Goal: Task Accomplishment & Management: Use online tool/utility

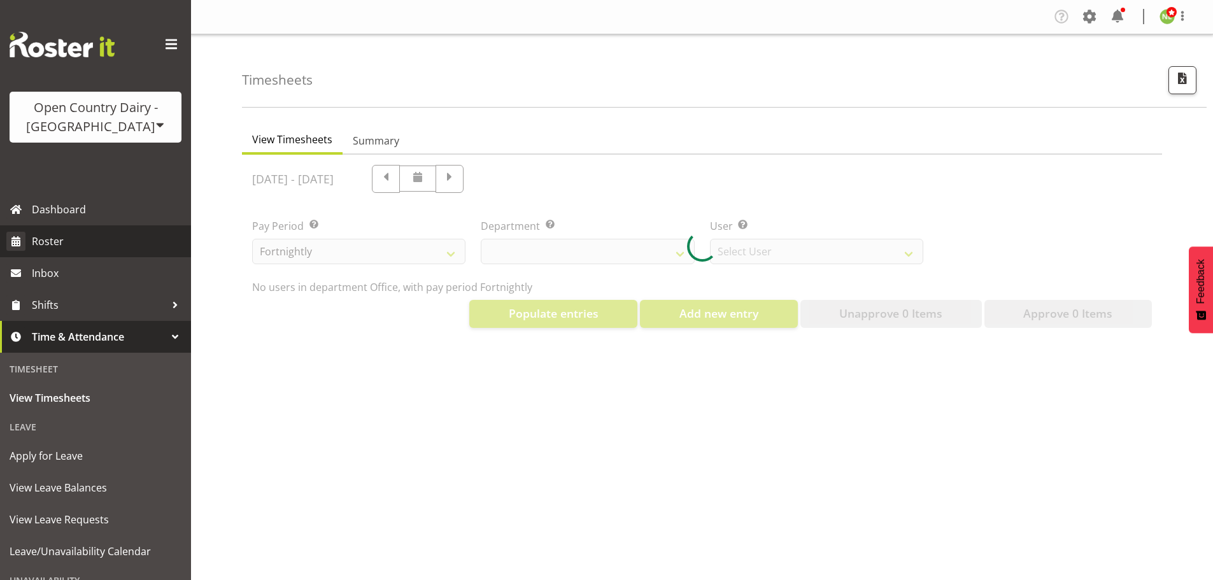
select select "699"
select select "8449"
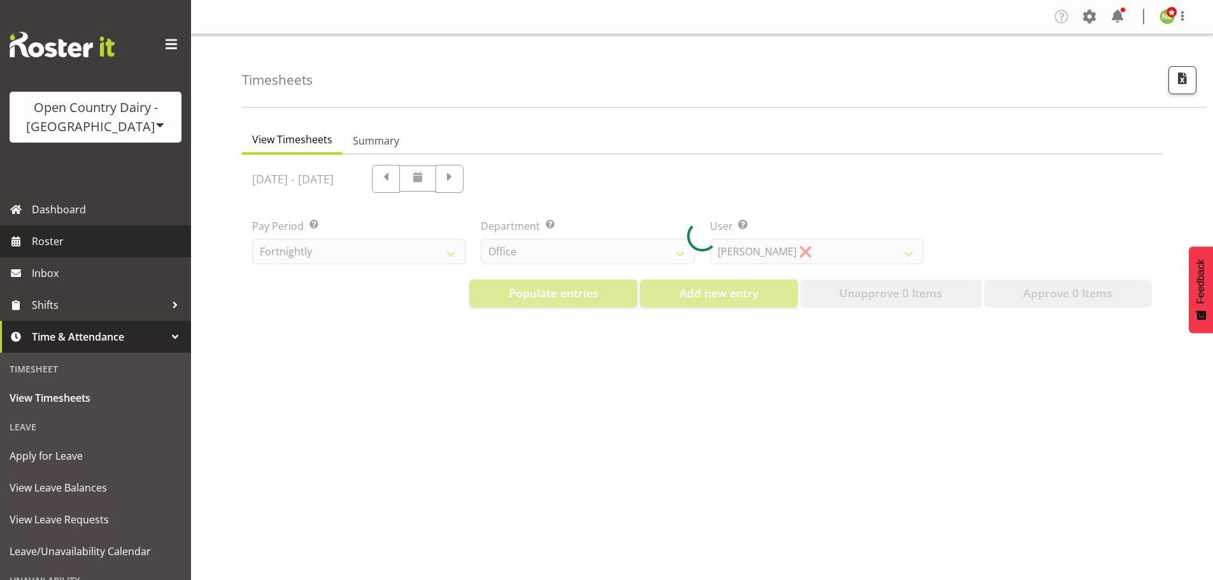
click at [75, 238] on span "Roster" at bounding box center [108, 241] width 153 height 19
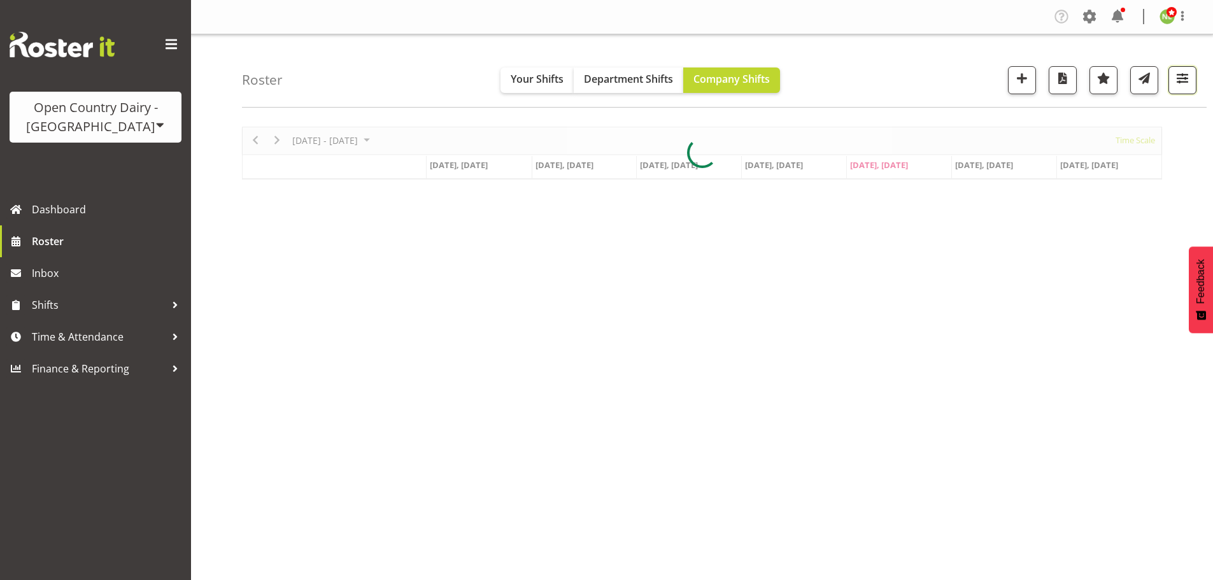
click at [1180, 78] on span "button" at bounding box center [1183, 78] width 17 height 17
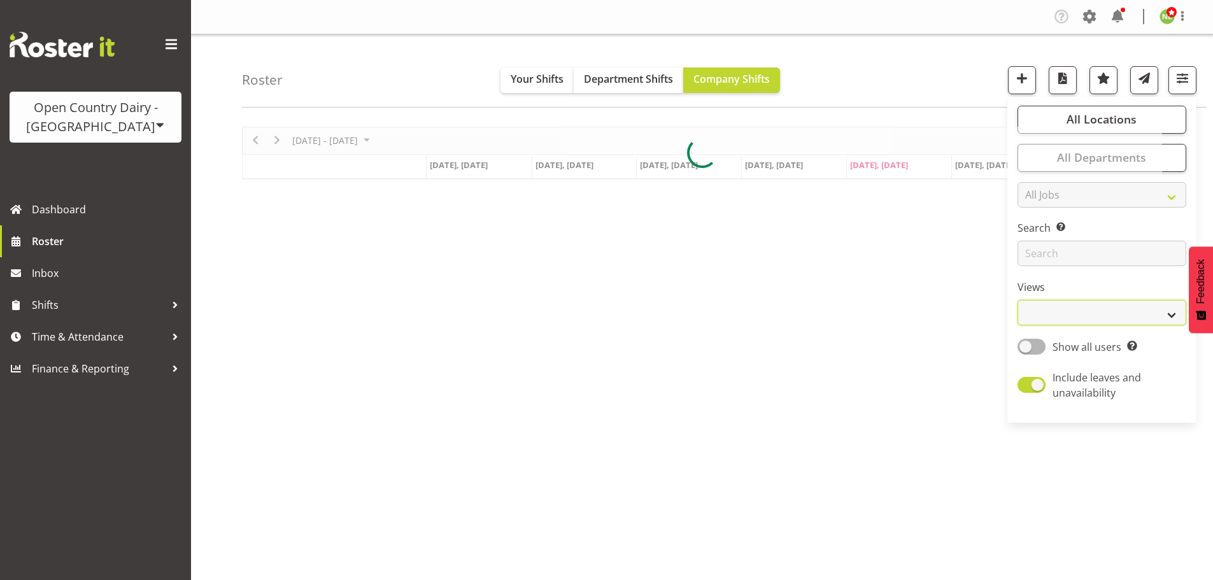
click at [1103, 309] on select "Staff Role Shift - Horizontal Shift - Vertical Staff - Location" at bounding box center [1102, 312] width 169 height 25
click at [1019, 300] on select "Staff Role Shift - Horizontal Shift - Vertical Staff - Location" at bounding box center [1102, 312] width 169 height 25
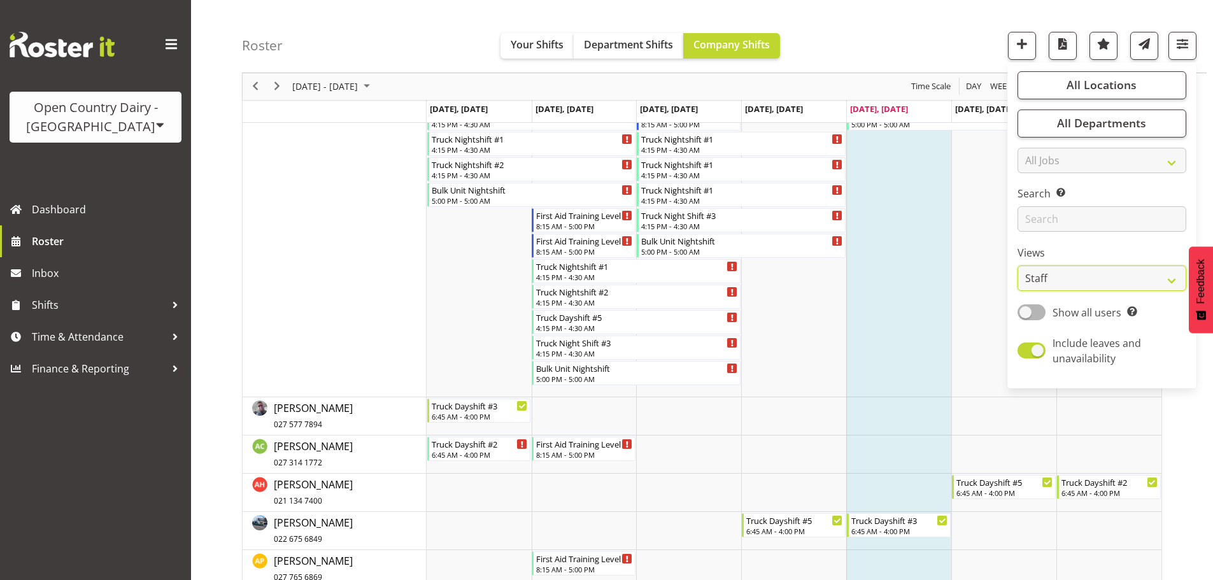
scroll to position [764, 0]
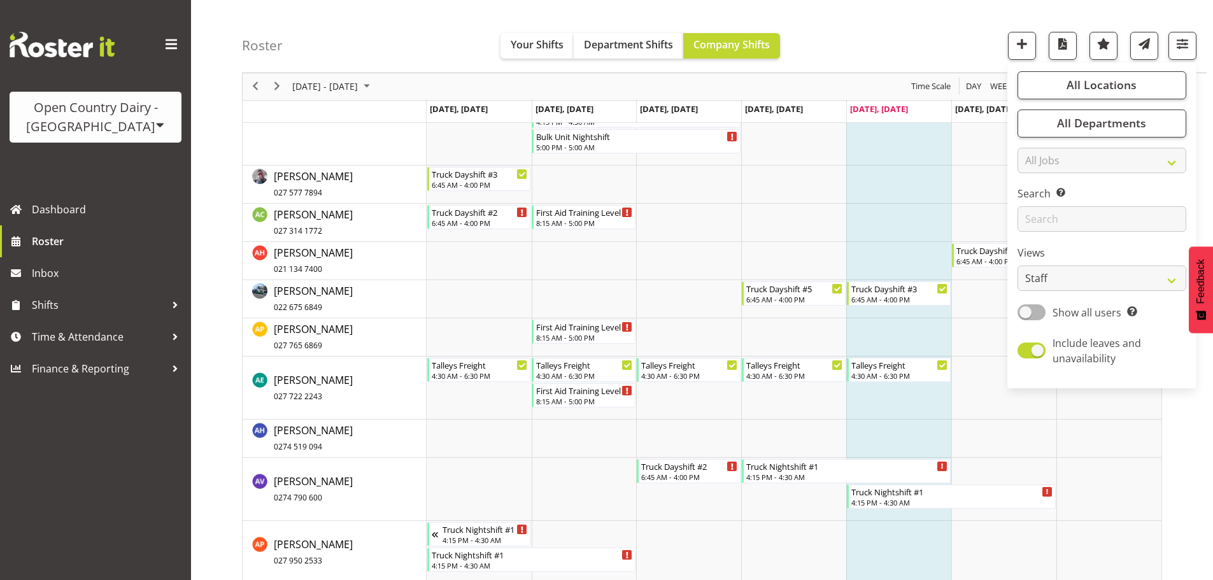
click at [910, 36] on div "Roster Your Shifts Department Shifts Company Shifts All Locations Clear Awarua …" at bounding box center [724, 36] width 965 height 73
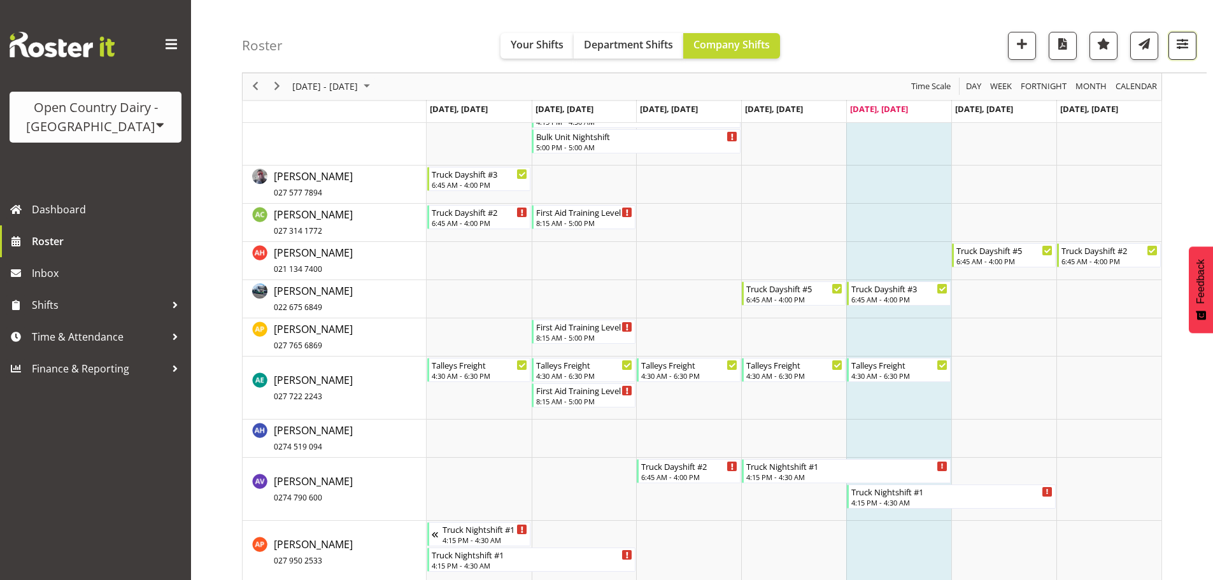
click at [1182, 46] on span "button" at bounding box center [1183, 44] width 17 height 17
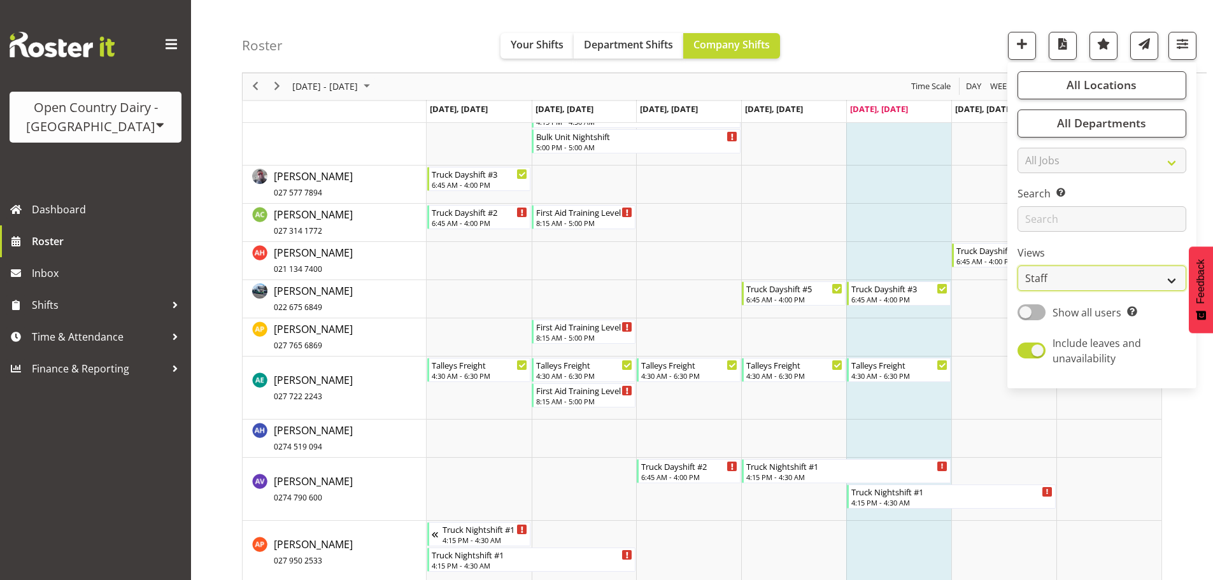
click at [1132, 283] on select "Staff Role Shift - Horizontal Shift - Vertical Staff - Location" at bounding box center [1102, 278] width 169 height 25
click at [1019, 266] on select "Staff Role Shift - Horizontal Shift - Vertical Staff - Location" at bounding box center [1102, 278] width 169 height 25
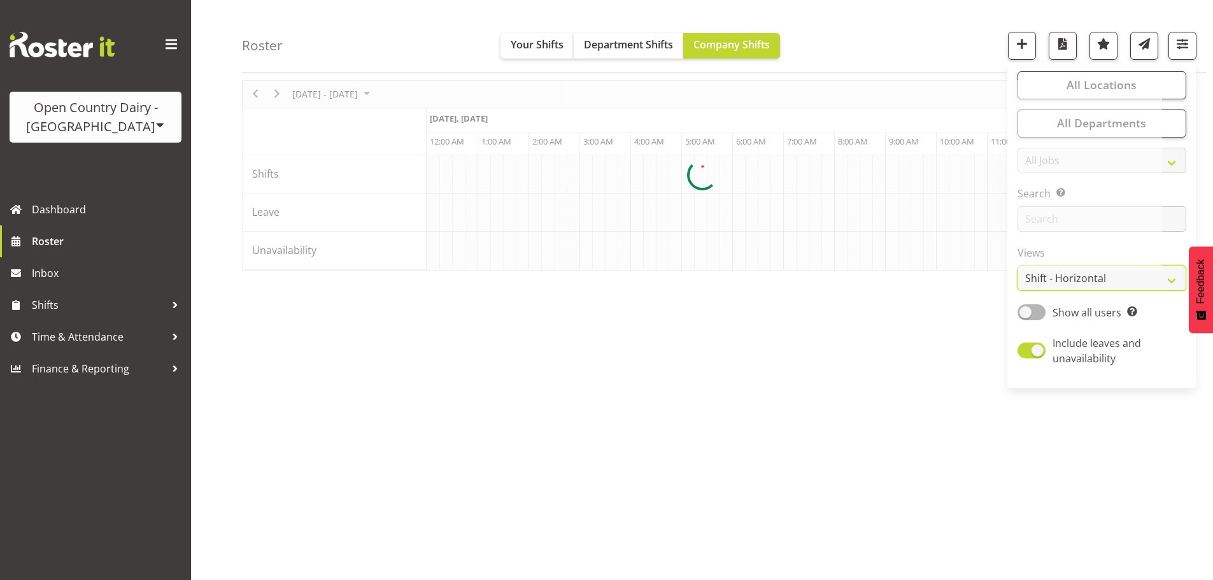
scroll to position [46, 0]
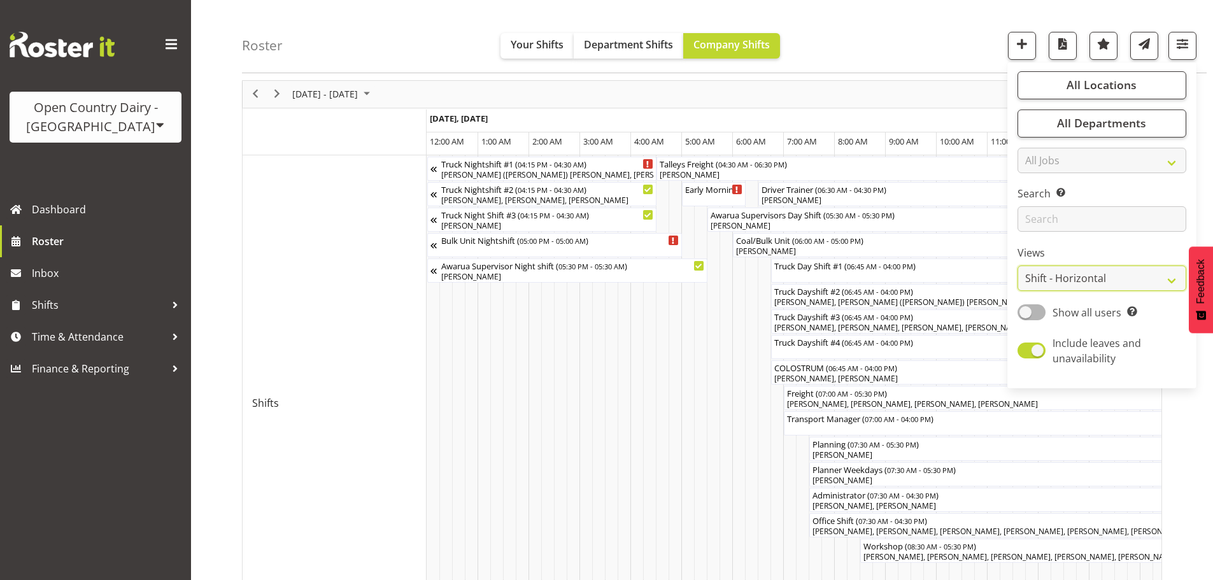
scroll to position [214, 0]
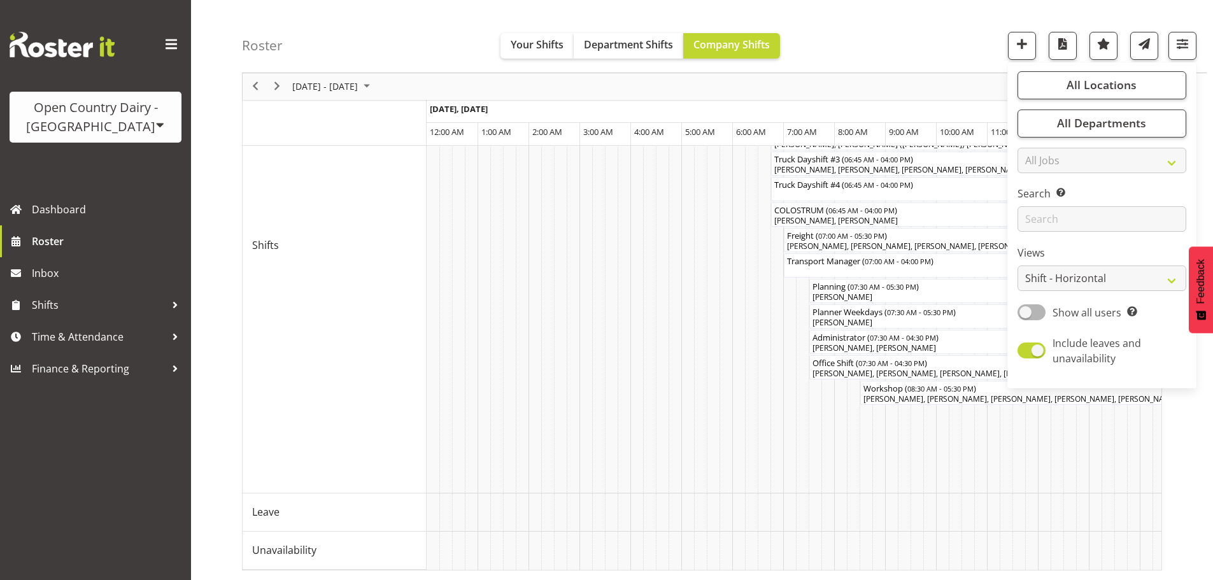
click at [213, 138] on div "Roster Your Shifts Department Shifts Company Shifts All Locations Clear Awarua …" at bounding box center [702, 205] width 1022 height 750
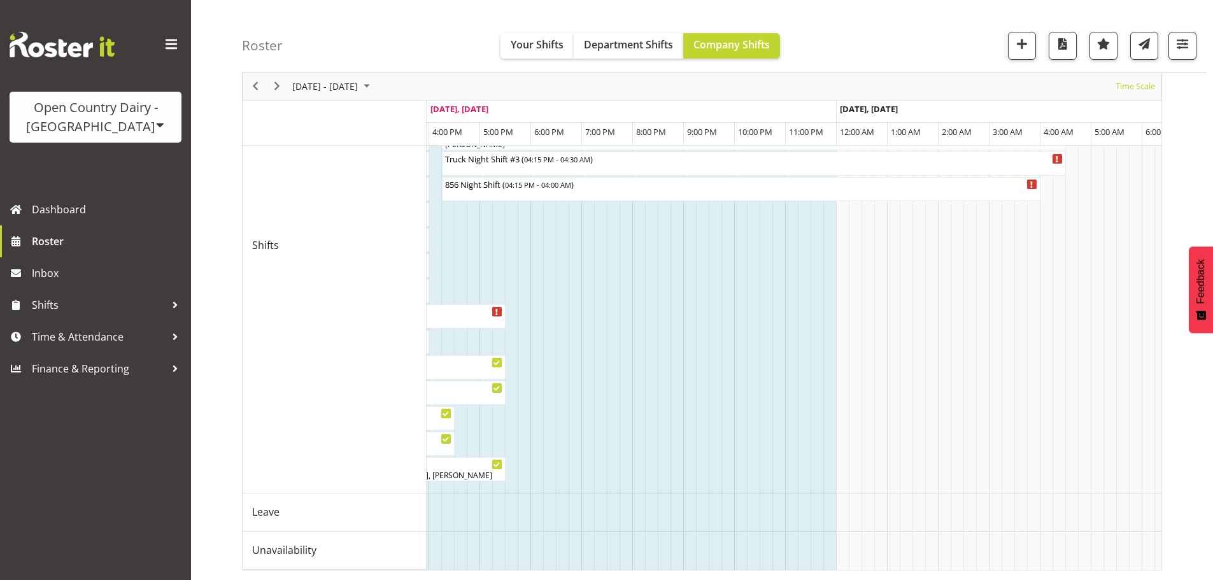
scroll to position [0, 0]
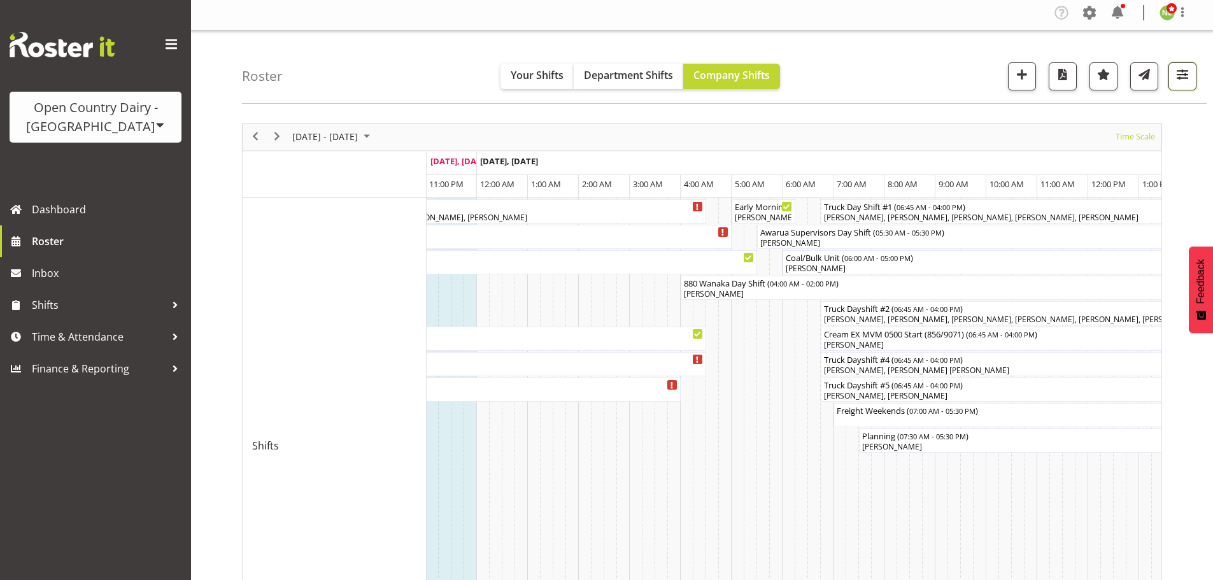
click at [1187, 75] on span "button" at bounding box center [1183, 74] width 17 height 17
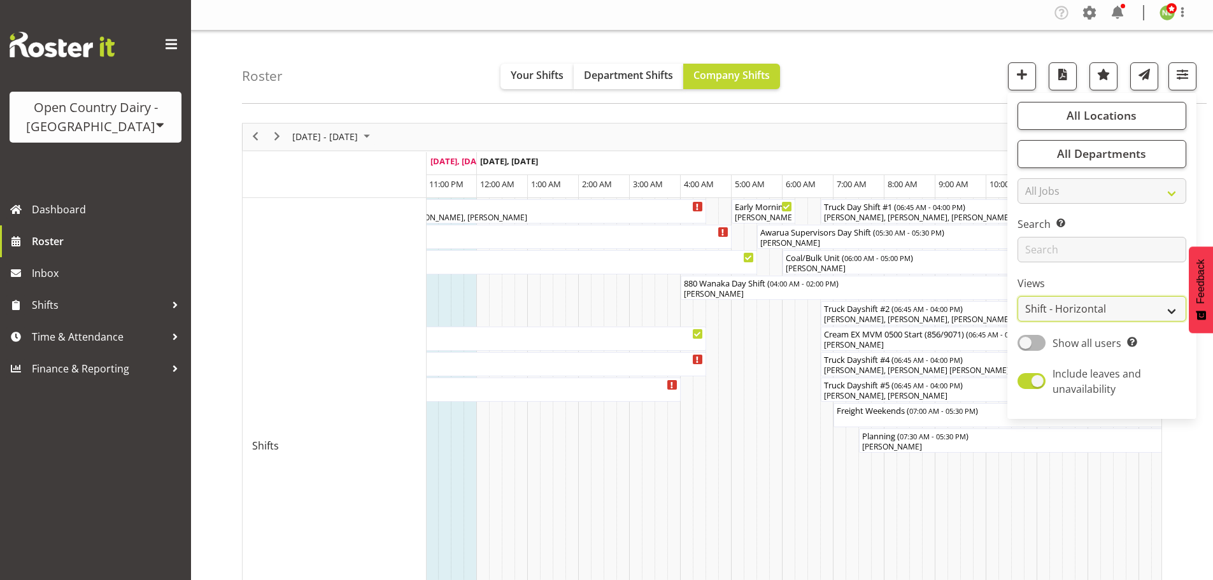
drag, startPoint x: 1076, startPoint y: 311, endPoint x: 1077, endPoint y: 319, distance: 8.4
click at [1076, 311] on select "Staff Role Shift - Horizontal Shift - Vertical Staff - Location" at bounding box center [1102, 308] width 169 height 25
select select "shift"
click at [1019, 296] on select "Staff Role Shift - Horizontal Shift - Vertical Staff - Location" at bounding box center [1102, 308] width 169 height 25
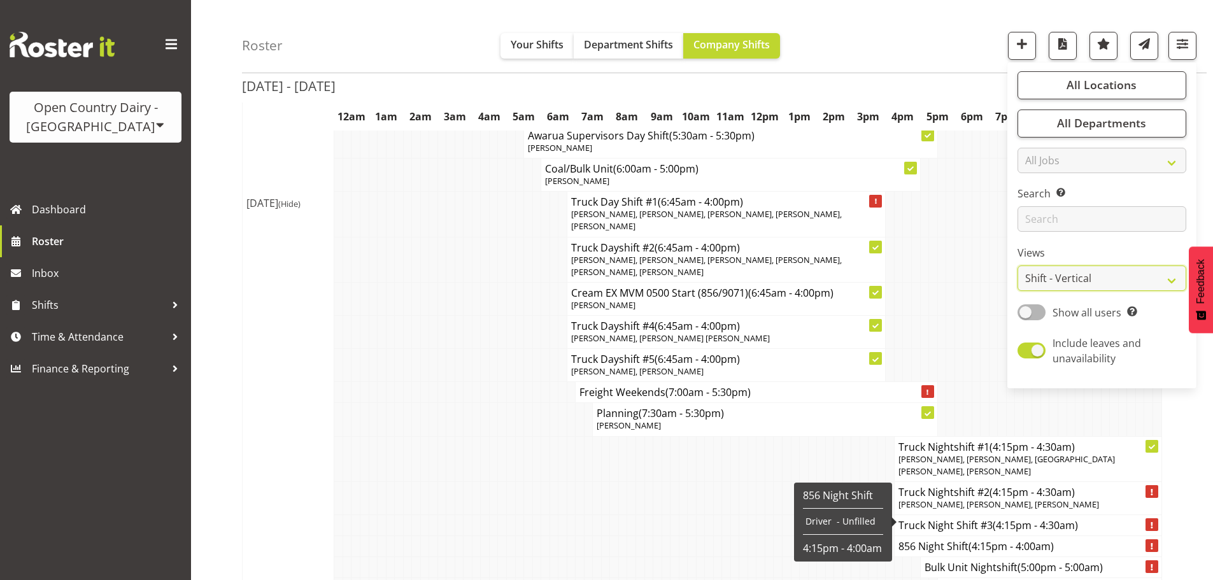
scroll to position [1685, 0]
